Goal: Task Accomplishment & Management: Use online tool/utility

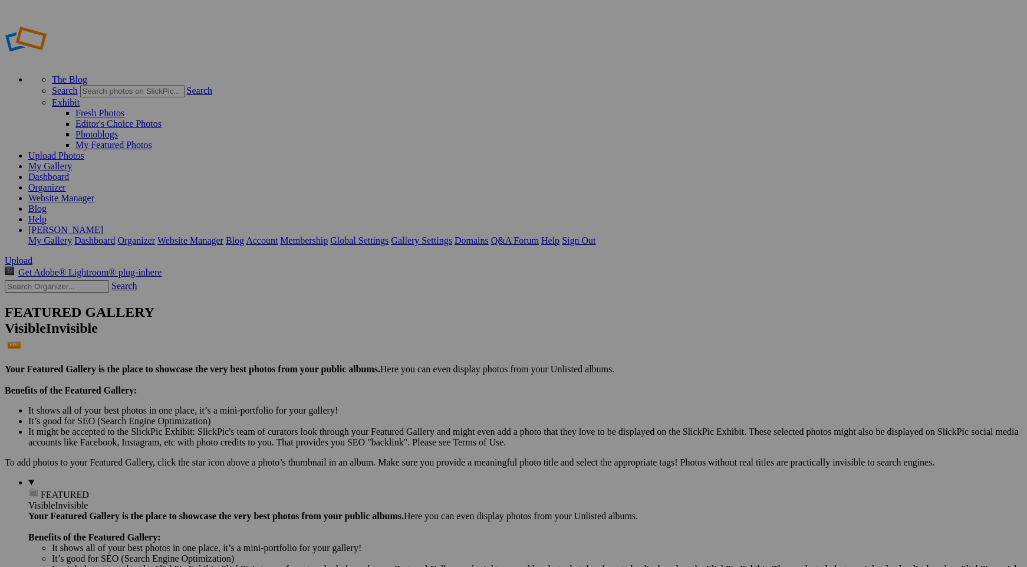
type input "Homepage"
click at [408, 343] on span "Create" at bounding box center [395, 348] width 25 height 10
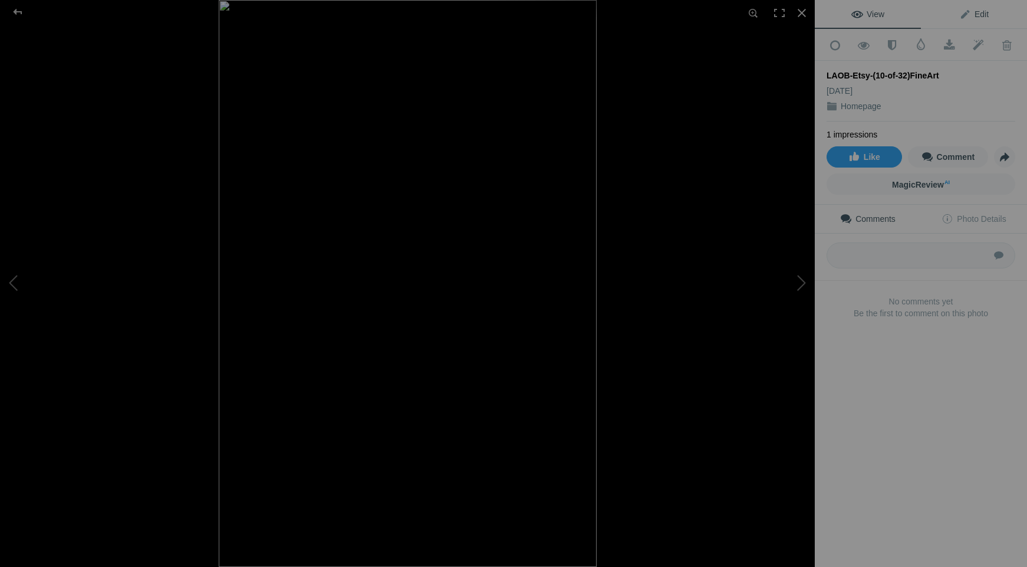
click at [964, 23] on link "Edit" at bounding box center [974, 14] width 106 height 28
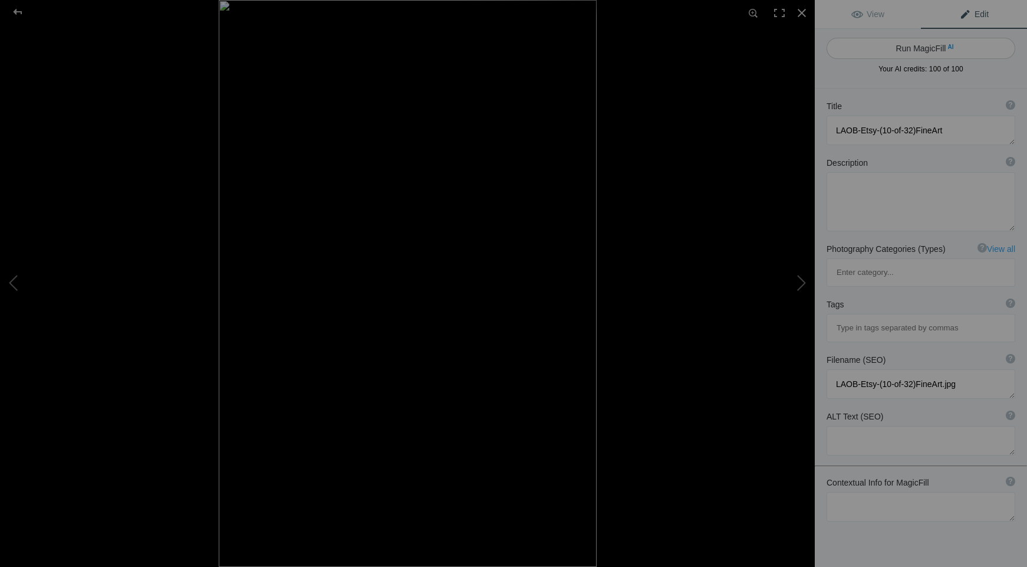
click at [931, 51] on button "Run MagicFill AI" at bounding box center [921, 48] width 189 height 21
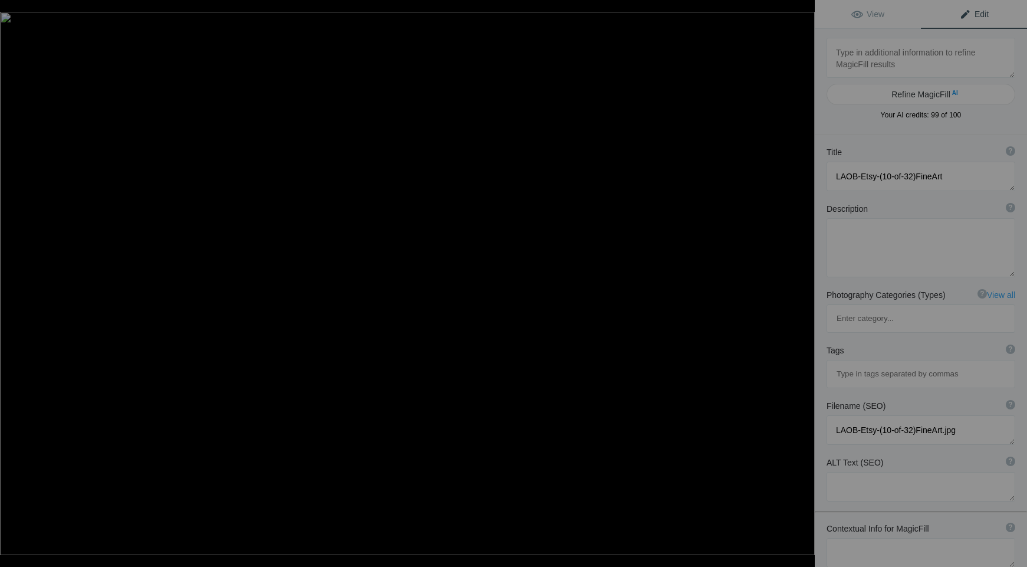
type textarea "LAOB-Etsy-(12-of-32)FineArt"
type textarea "LAOB-Etsy-(12-of-32)FineArt.jpg"
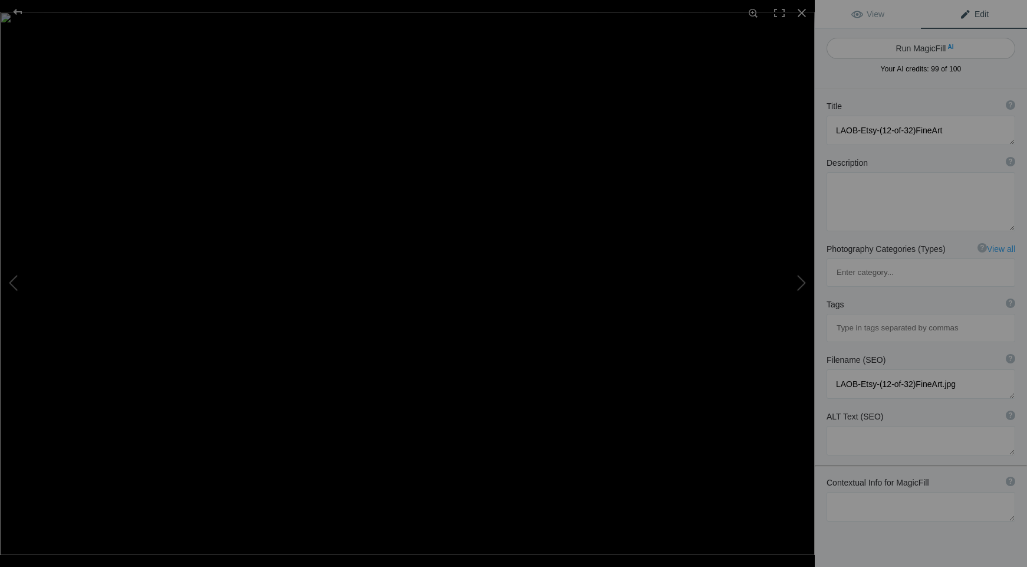
click at [926, 50] on button "Run MagicFill AI" at bounding box center [921, 48] width 189 height 21
type textarea "Vibrant Purple Chrysanthemums in Morning Dew"
type textarea "This stunning close-up captures the beauty of vibrant purple chrysanthemums ado…"
type textarea "vibrant-purple-chrysanthemums-morning-dew.jpg"
type textarea "Close-up of vibrant purple chrysanthemums with morning dew droplets, showcasing…"
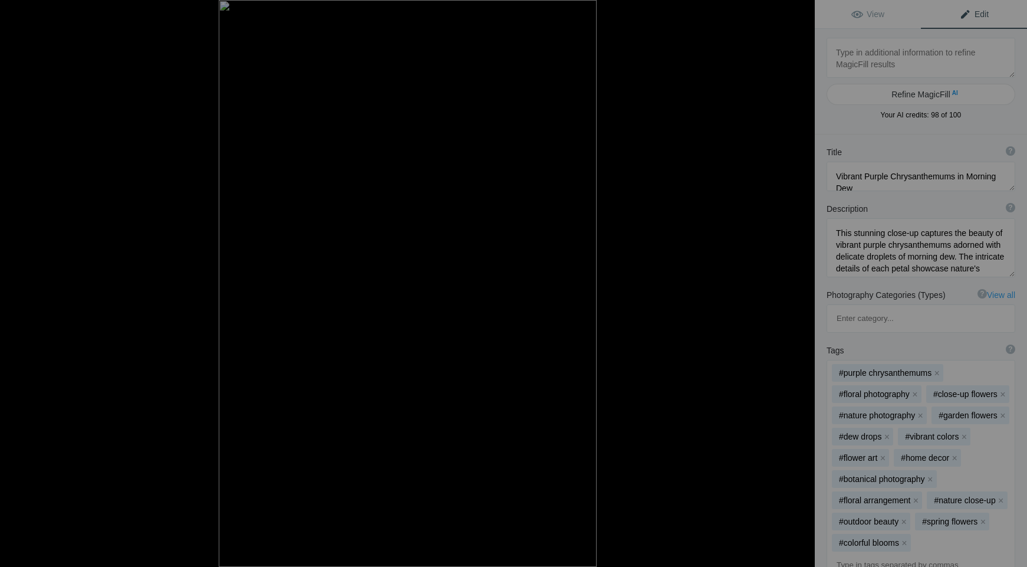
type textarea "LAOB-Etsy-(10-of-32)FineArt"
type textarea "LAOB-Etsy-(10-of-32)FineArt.jpg"
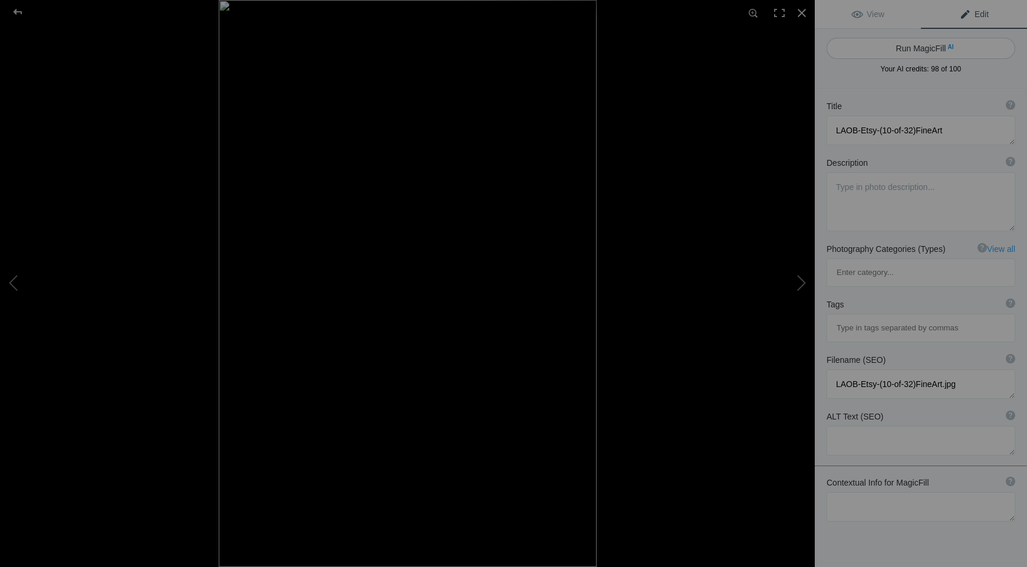
click at [924, 50] on button "Run MagicFill AI" at bounding box center [921, 48] width 189 height 21
type textarea "Serene Waterfall Cascading Over Rocky Terrain"
type textarea "Experience the tranquil beauty of nature with this stunning image of a waterfal…"
type textarea "serene-waterfall-cascading-over-rocky-terrain.jpg"
type textarea "A serene waterfall cascading over rocky terrain, surrounded by lush greenery, c…"
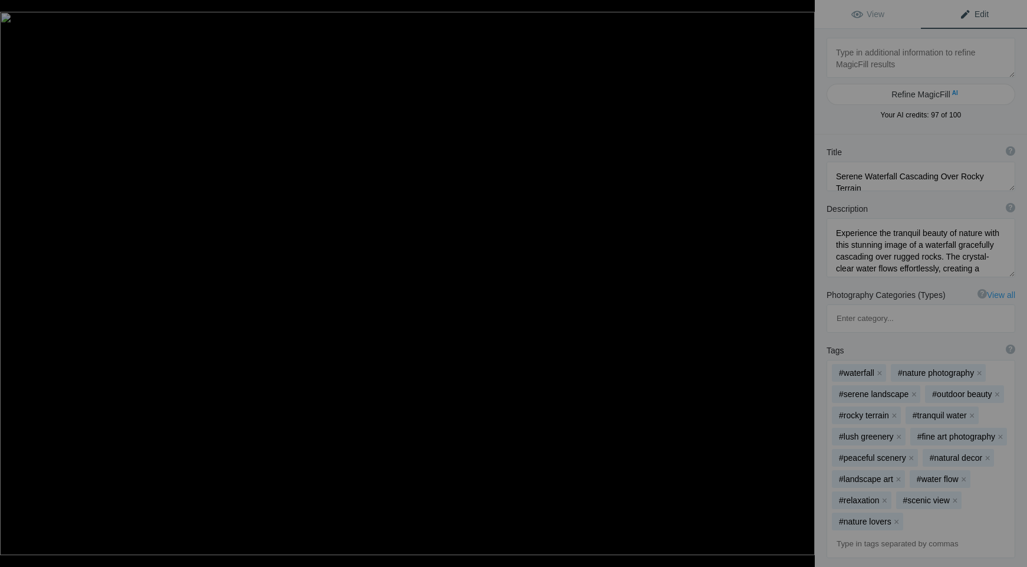
type textarea "Vibrant Purple Chrysanthemums in Morning Dew"
type textarea "This stunning close-up captures the beauty of vibrant purple chrysanthemums ado…"
type textarea "vibrant-purple-chrysanthemums-morning-dew.jpg"
type textarea "Close-up of vibrant purple chrysanthemums with morning dew droplets, showcasing…"
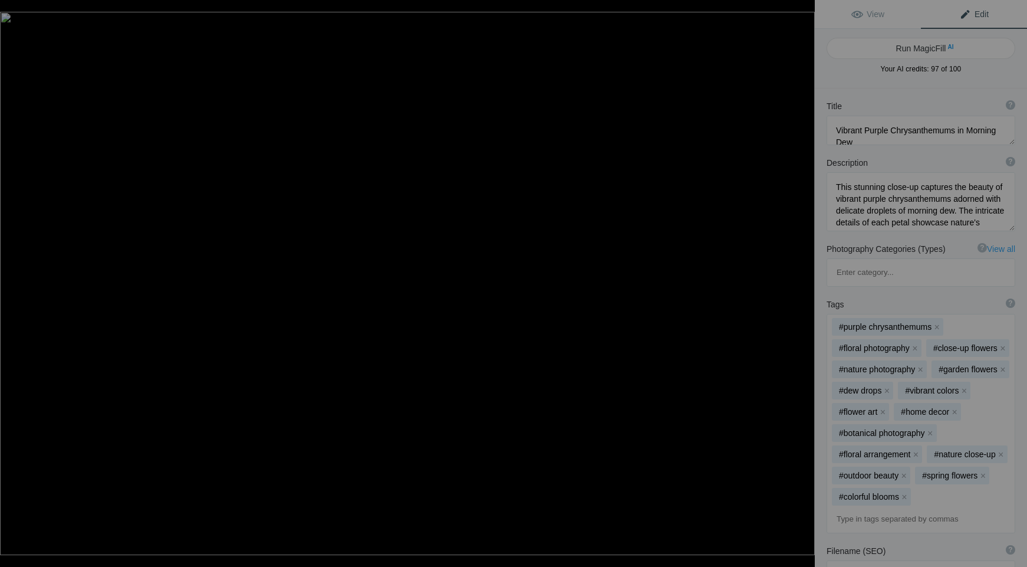
type textarea "LAOB Etsy (1 of 32)"
type textarea "LAOB_Etsy_(1_of_32).jpg"
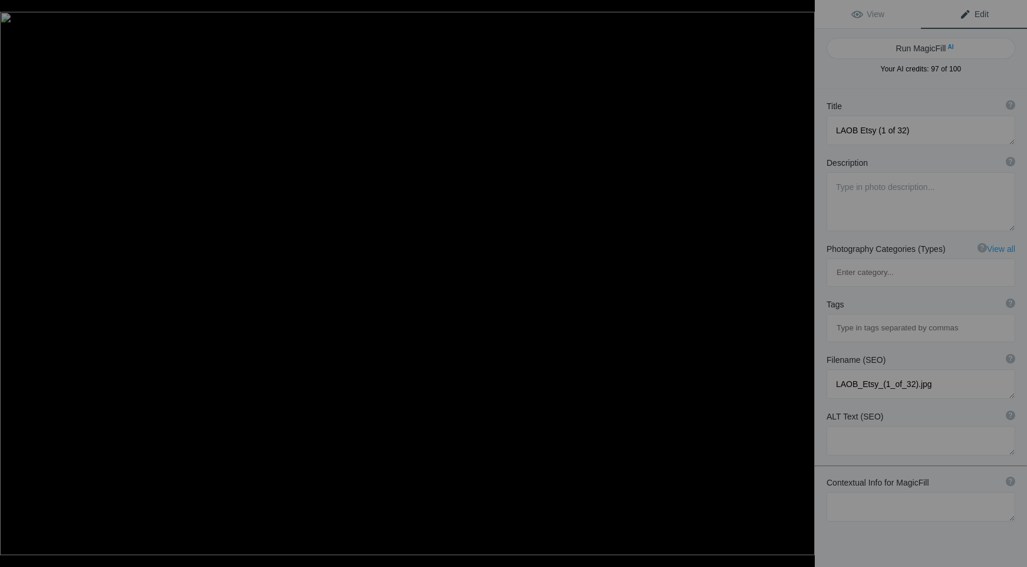
click at [924, 50] on button "Run MagicFill AI" at bounding box center [921, 48] width 189 height 21
type textarea "Scenic Autumn Drive on a Winding Mountain Road"
type textarea "Experience the breathtaking beauty of autumn along this winding mountain road. …"
type textarea "winding-mountain-road-autumn.jpg"
type textarea "A winding mountain road surrounded by vibrant autumn foliage and distant mounta…"
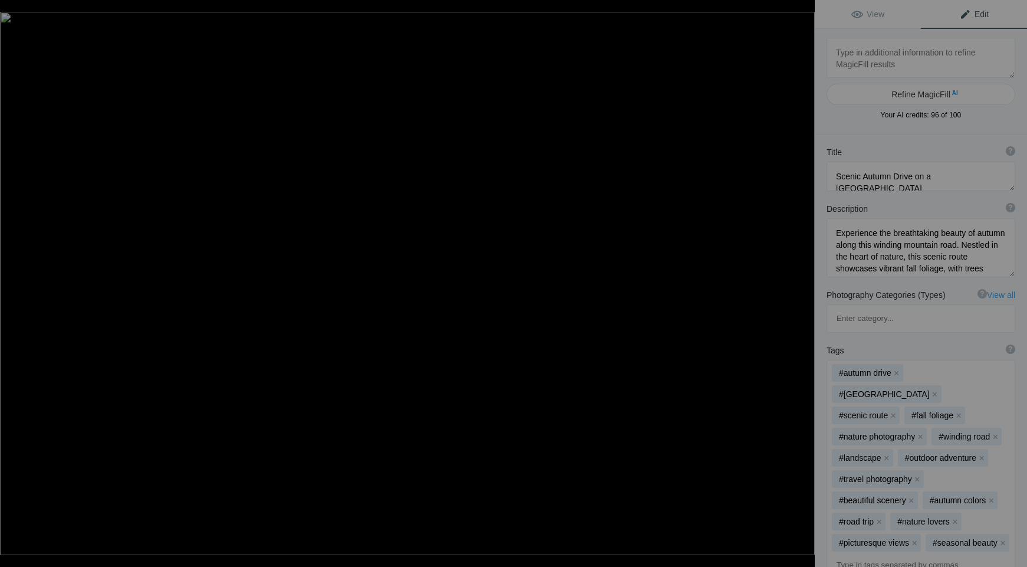
type textarea "LAOB Etsy (2 of 32)"
type textarea "LAOB_Etsy_(2_of_32).jpg"
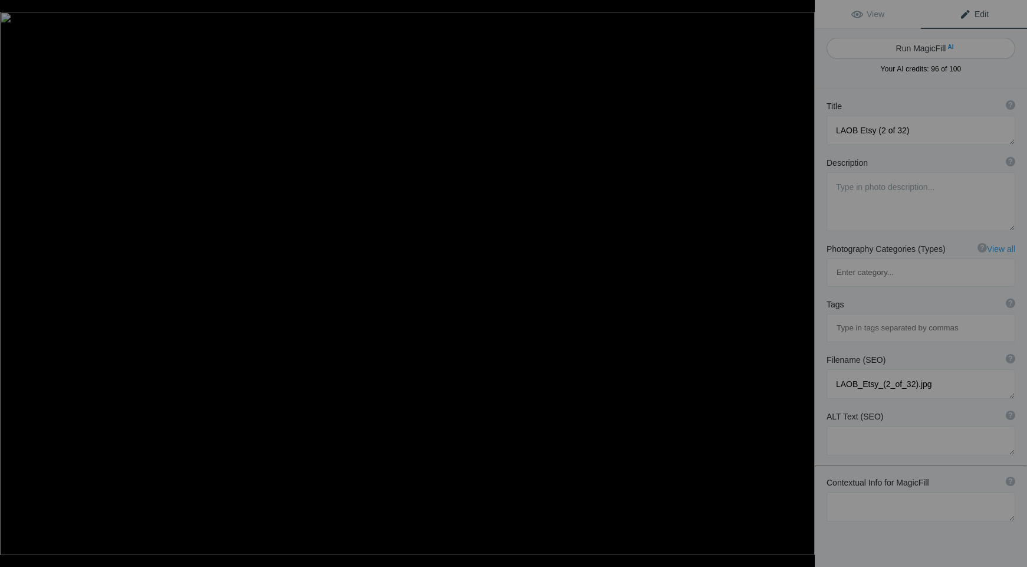
click at [924, 50] on button "Run MagicFill AI" at bounding box center [921, 48] width 189 height 21
type textarea "Vibrant American Flag Waving Against a Dramatic Sky"
type textarea "This striking image captures the American flag in full motion, proudly waving a…"
type textarea "vibrant-american-flag-waving.jpg"
type textarea "American flag waving in the wind against a dramatic sky backdrop, symbolizing p…"
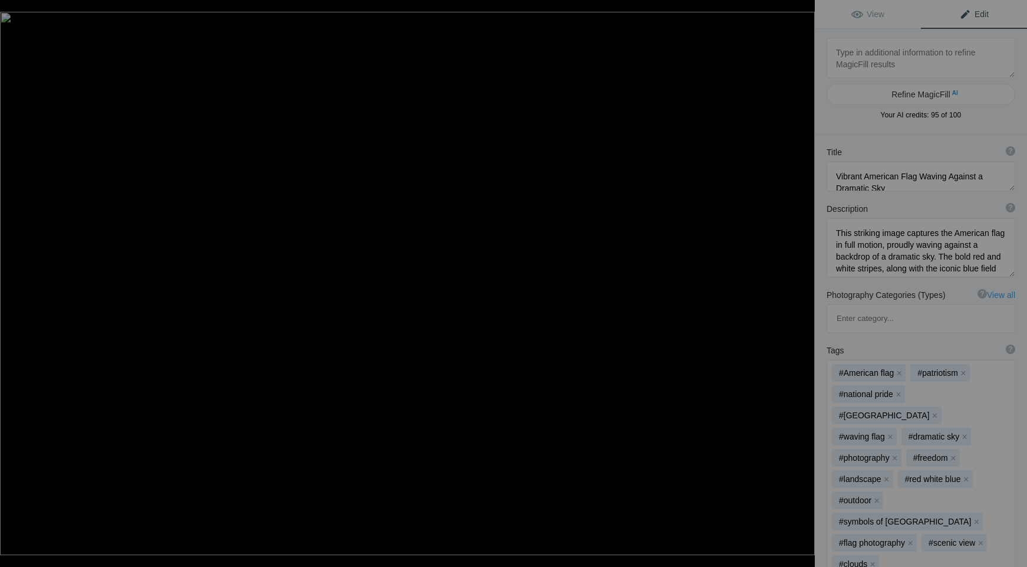
type textarea "LAOB Etsy (3 of 32)-topaz-enhance-2x"
type textarea "LAOB_Etsy_(3_of_32)-topaz-enhance-2x.jpg"
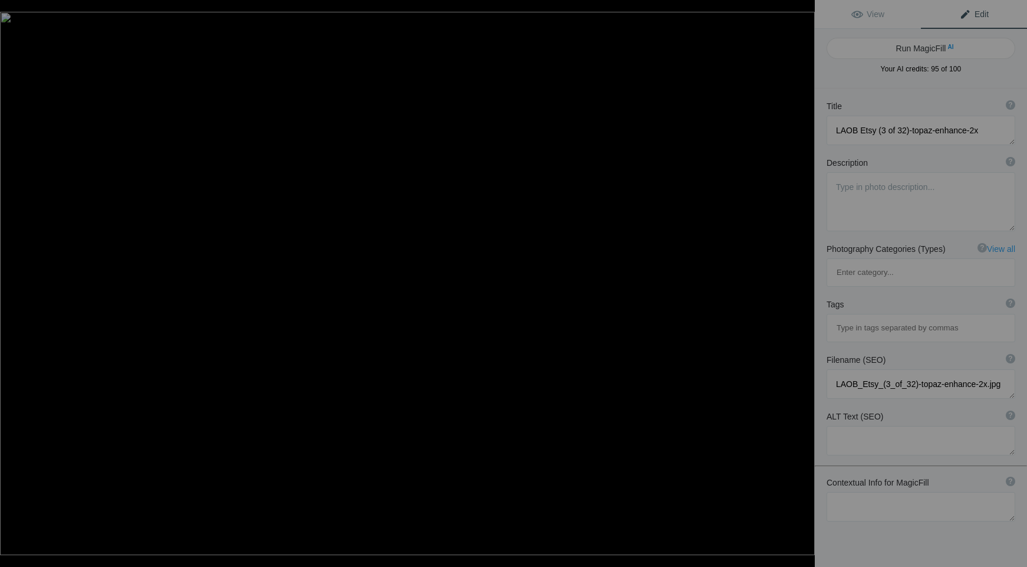
click at [924, 50] on button "Run MagicFill AI" at bounding box center [921, 48] width 189 height 21
type textarea "Honeybee Pollinating Pink Daisies in a Vibrant Garden"
type textarea "This stunning close-up captures a honeybee diligently pollinating delicate pink…"
type textarea "honeybee-pollinating-pink-daisies.jpg"
type textarea "Close-up of a honeybee pollinating pink daisies, showcasing the delicate petals…"
